Goal: Task Accomplishment & Management: Manage account settings

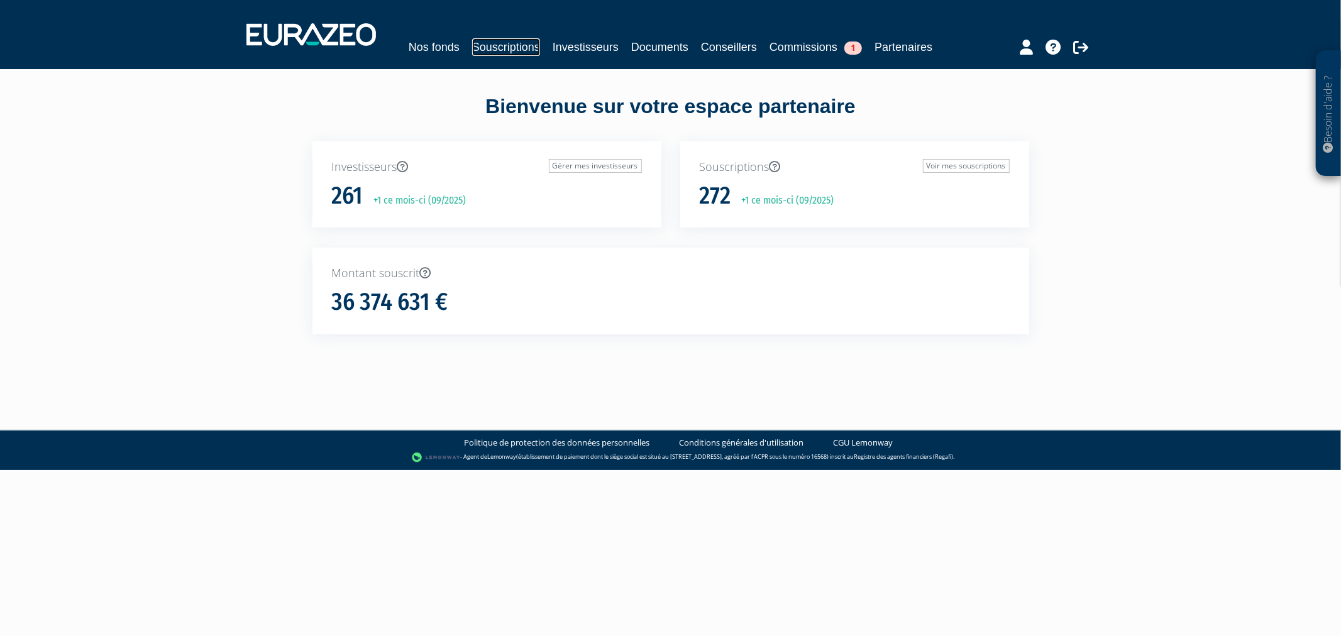
click at [523, 45] on link "Souscriptions" at bounding box center [506, 47] width 68 height 18
click at [1023, 55] on icon at bounding box center [1026, 47] width 13 height 15
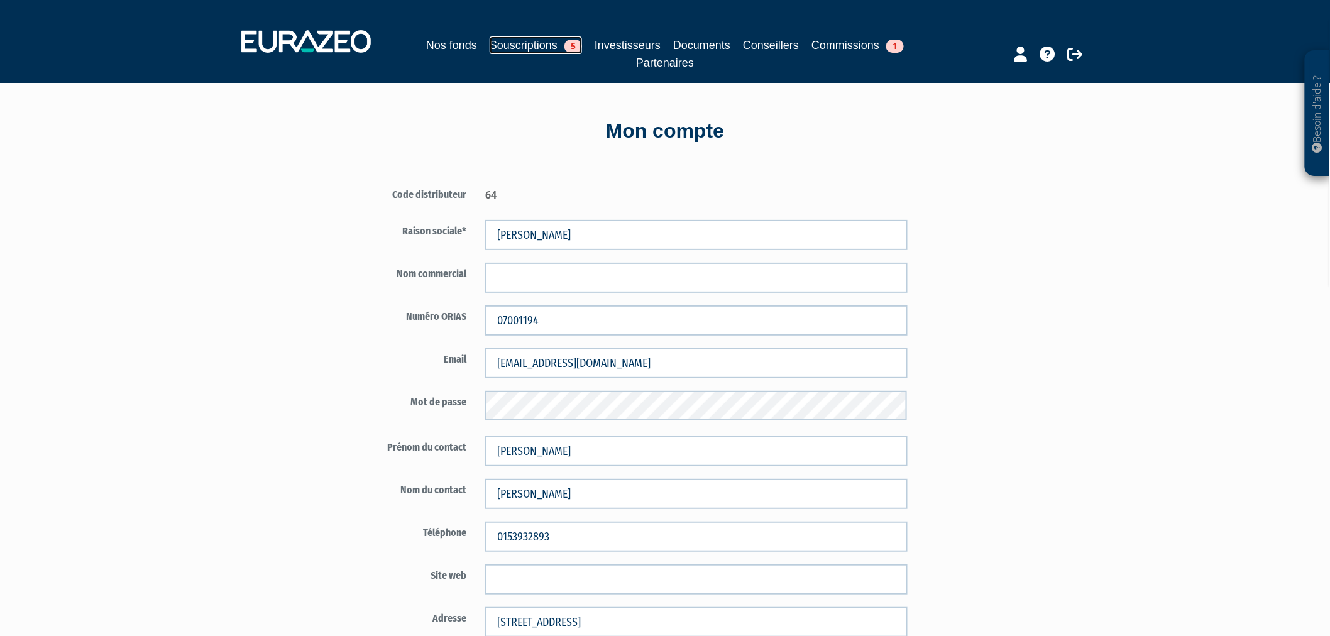
click at [495, 36] on link "Souscriptions 5" at bounding box center [536, 45] width 92 height 18
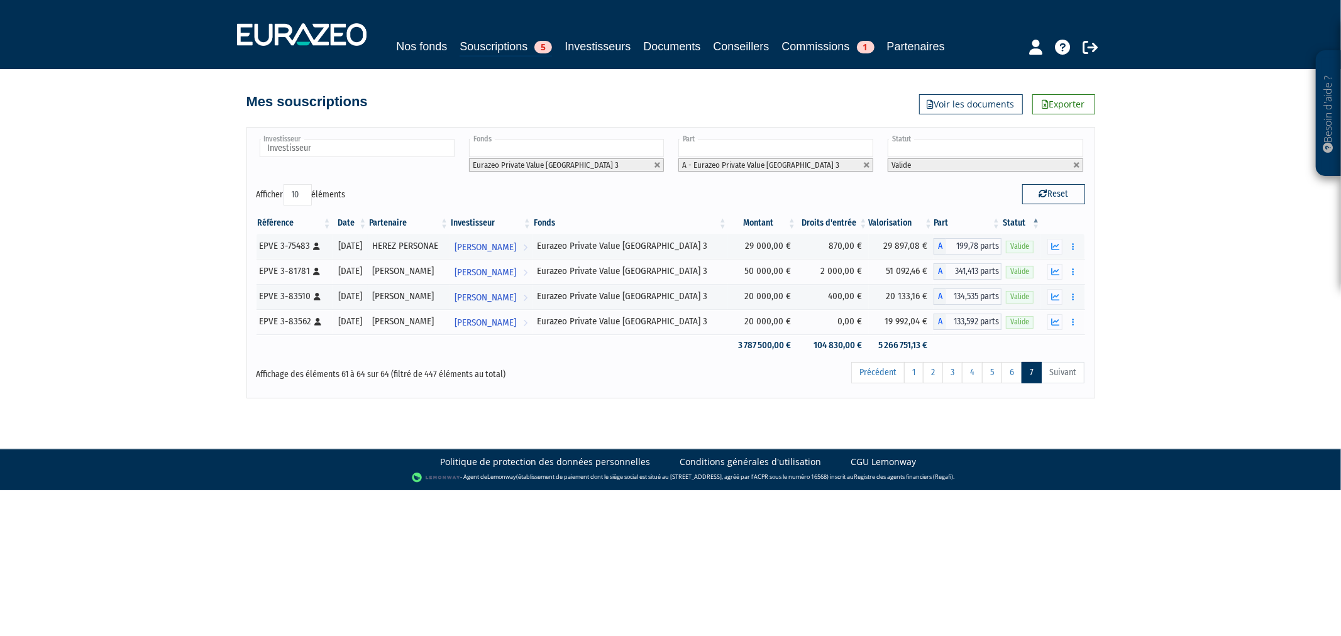
click at [864, 172] on li "A - Eurazeo Private Value [GEOGRAPHIC_DATA] 3" at bounding box center [775, 164] width 195 height 13
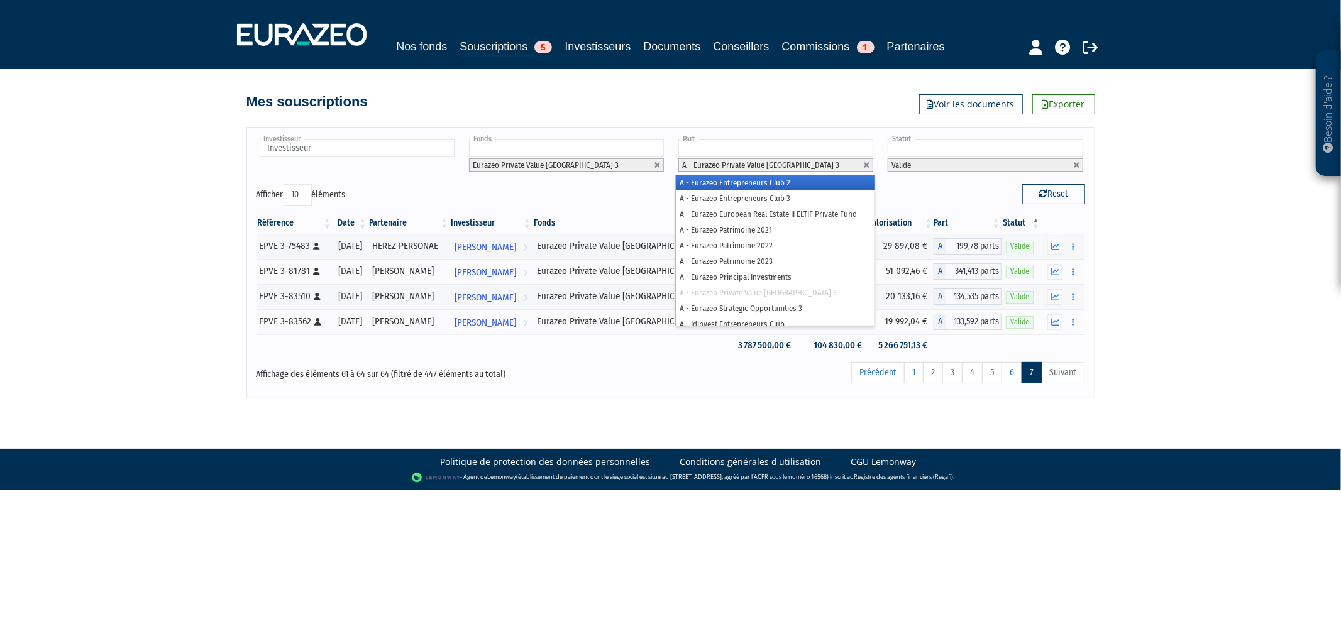
click at [871, 172] on li "A - Eurazeo Private Value Europe 3" at bounding box center [775, 164] width 195 height 13
click at [869, 169] on link at bounding box center [867, 166] width 8 height 8
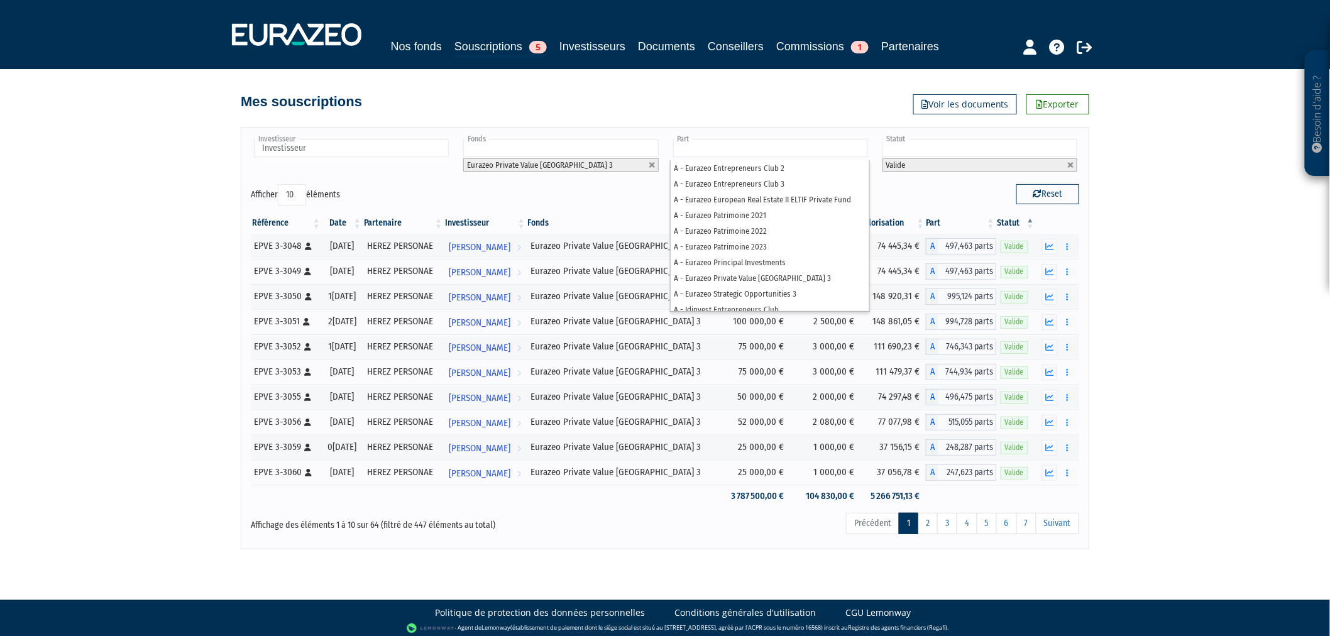
click at [1173, 240] on div "Besoin d'aide ? × J'ai besoin d'aide Si vous avez une question à propos du fonc…" at bounding box center [665, 274] width 1330 height 549
type input "Part"
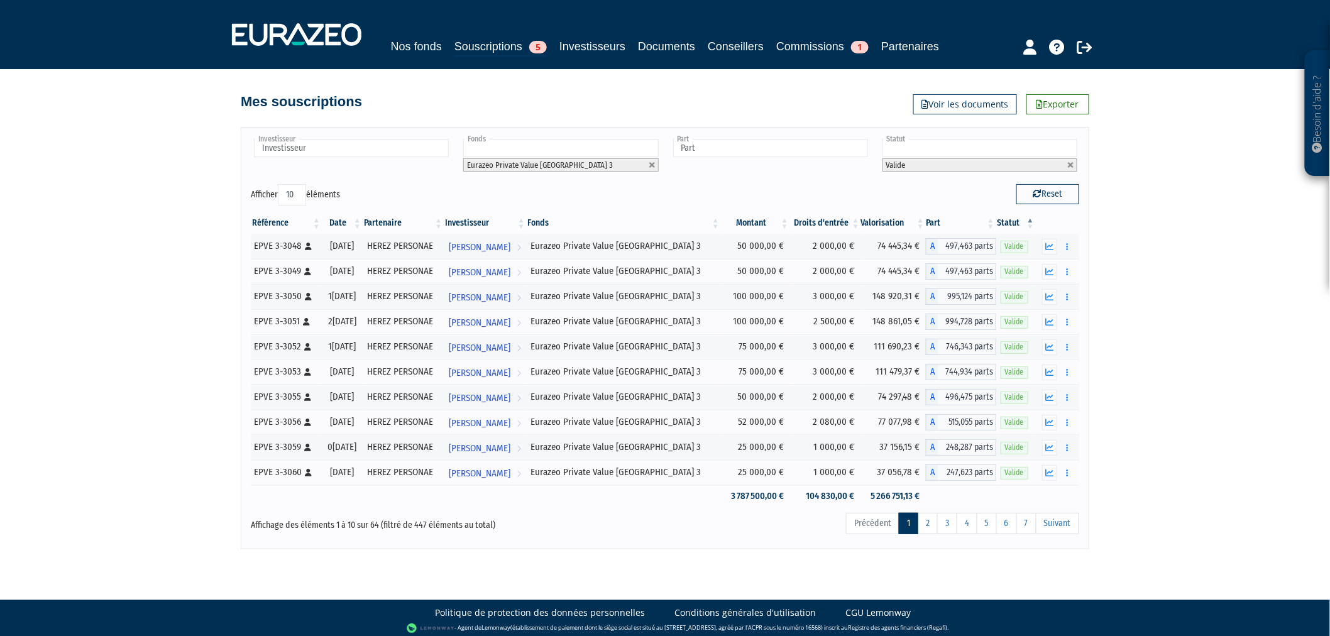
drag, startPoint x: 292, startPoint y: 209, endPoint x: 292, endPoint y: 221, distance: 11.3
click at [292, 206] on select "10 25 50 100" at bounding box center [292, 194] width 28 height 21
select select "100"
click at [280, 199] on select "10 25 50 100" at bounding box center [292, 194] width 28 height 21
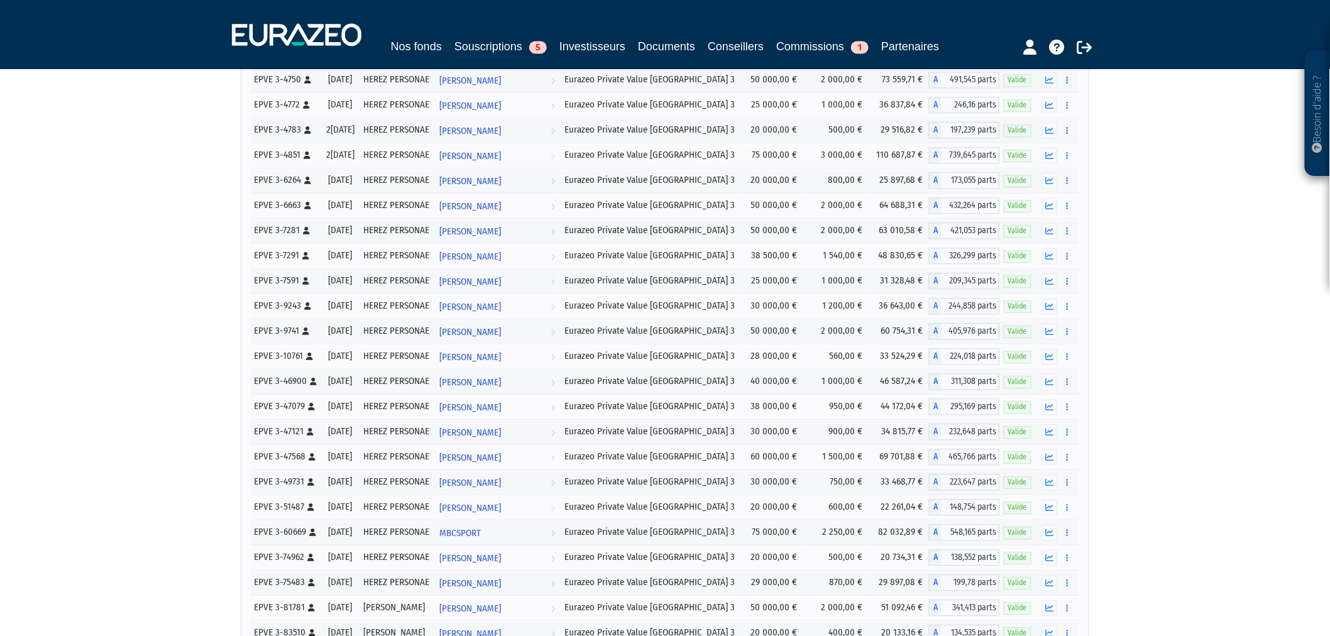
scroll to position [1386, 0]
